Goal: Contribute content: Contribute content

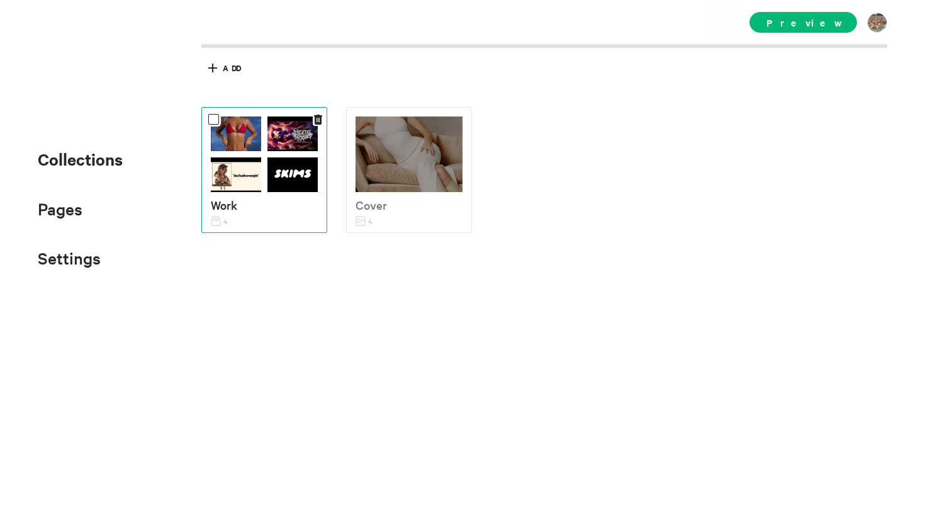
click at [237, 183] on img at bounding box center [236, 176] width 50 height 38
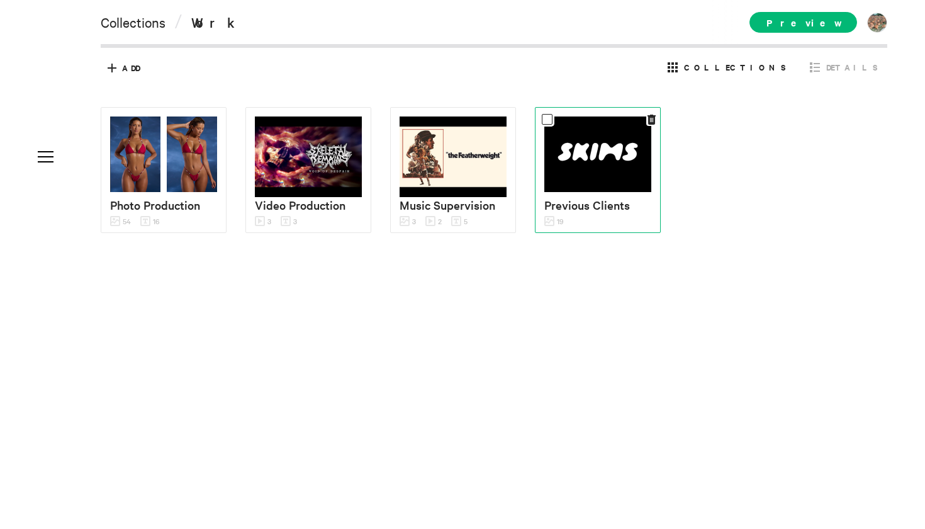
click at [596, 173] on img at bounding box center [598, 154] width 107 height 76
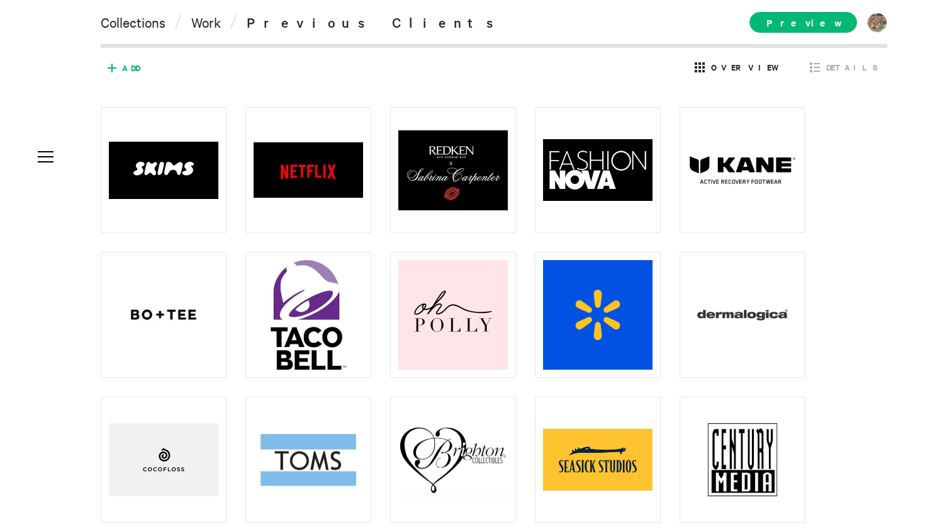
click at [124, 70] on span "Add" at bounding box center [131, 67] width 18 height 11
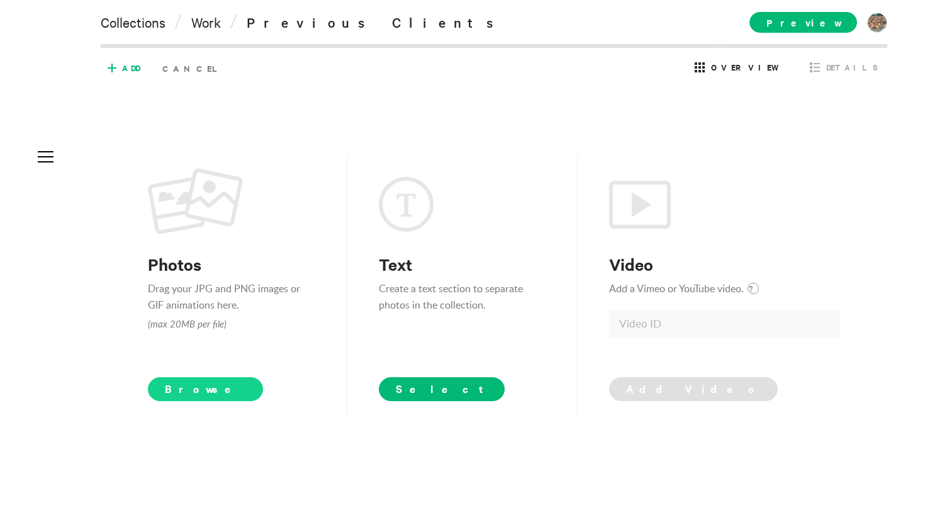
click at [218, 388] on span "Browse" at bounding box center [205, 389] width 115 height 24
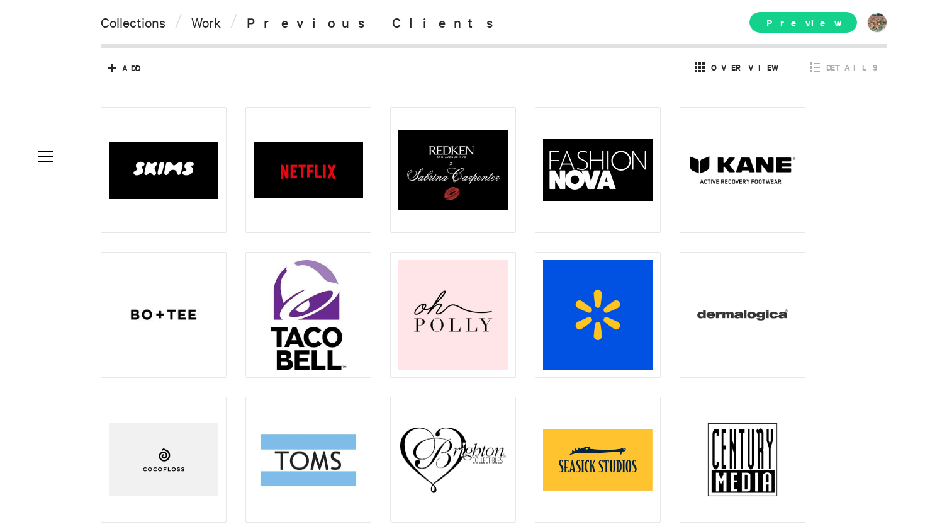
click at [823, 12] on span "Preview" at bounding box center [804, 22] width 108 height 21
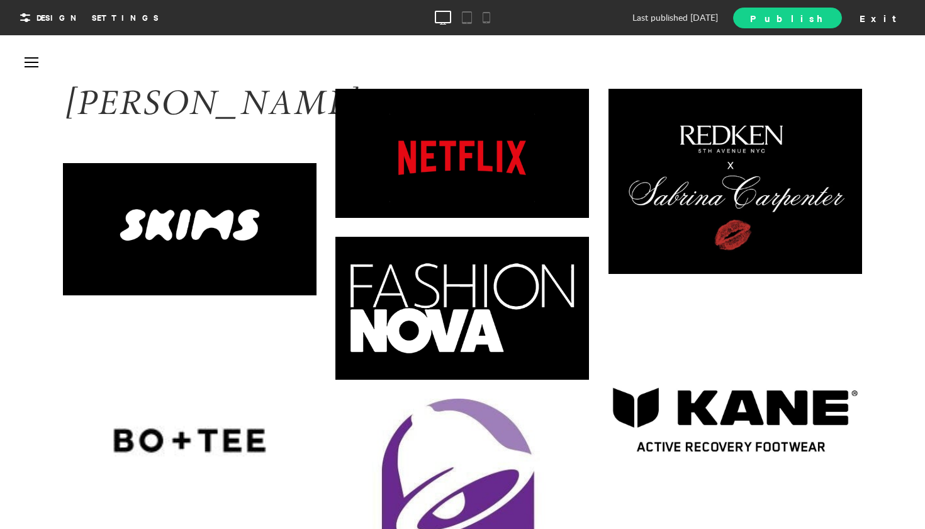
click at [842, 26] on link "Publish" at bounding box center [787, 18] width 108 height 21
